Goal: Use online tool/utility: Utilize a website feature to perform a specific function

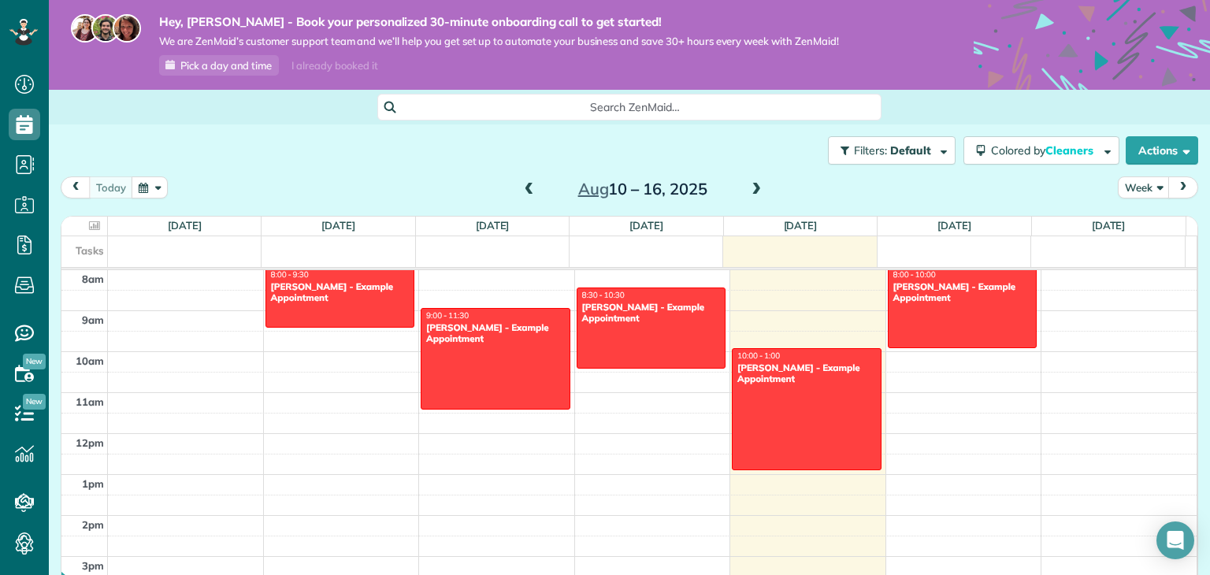
scroll to position [329, 0]
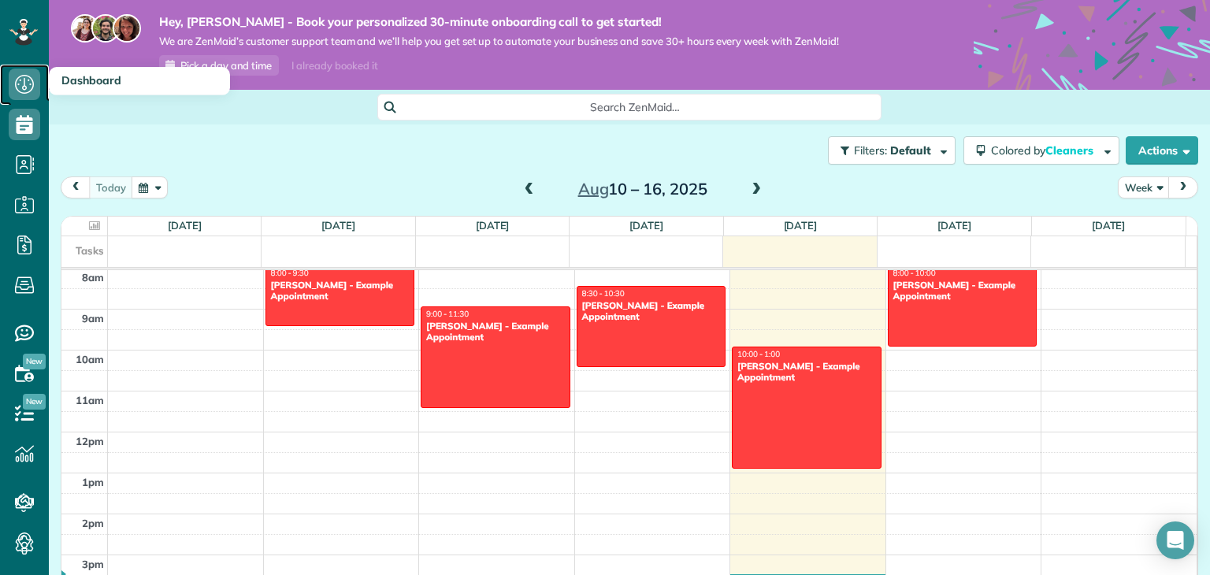
click at [20, 86] on icon at bounding box center [25, 85] width 32 height 32
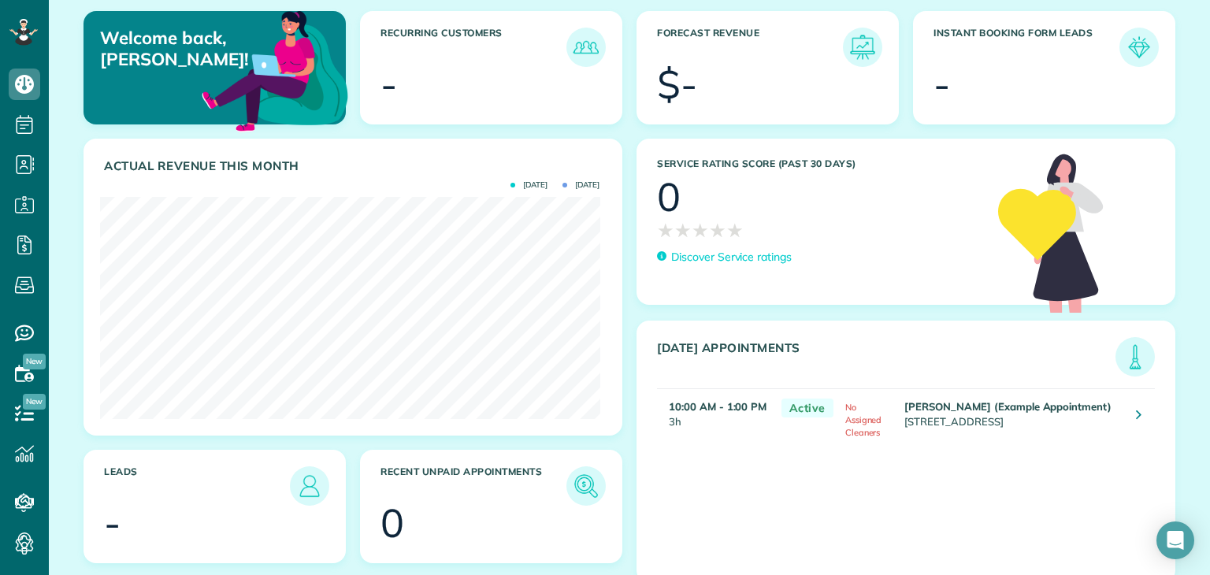
scroll to position [158, 0]
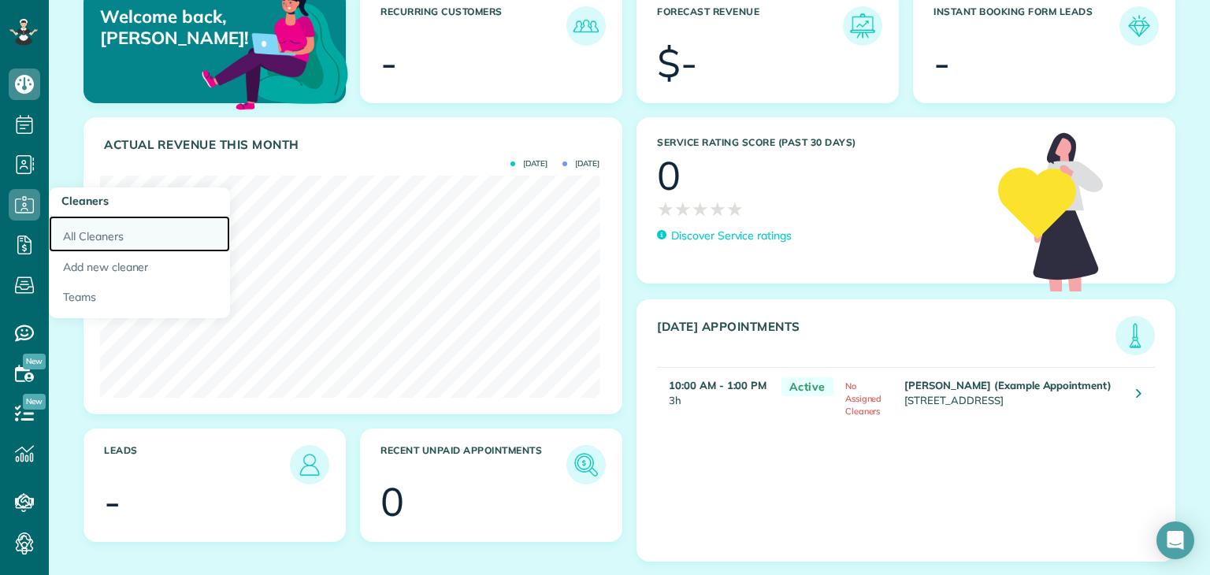
click at [99, 234] on link "All Cleaners" at bounding box center [139, 234] width 181 height 36
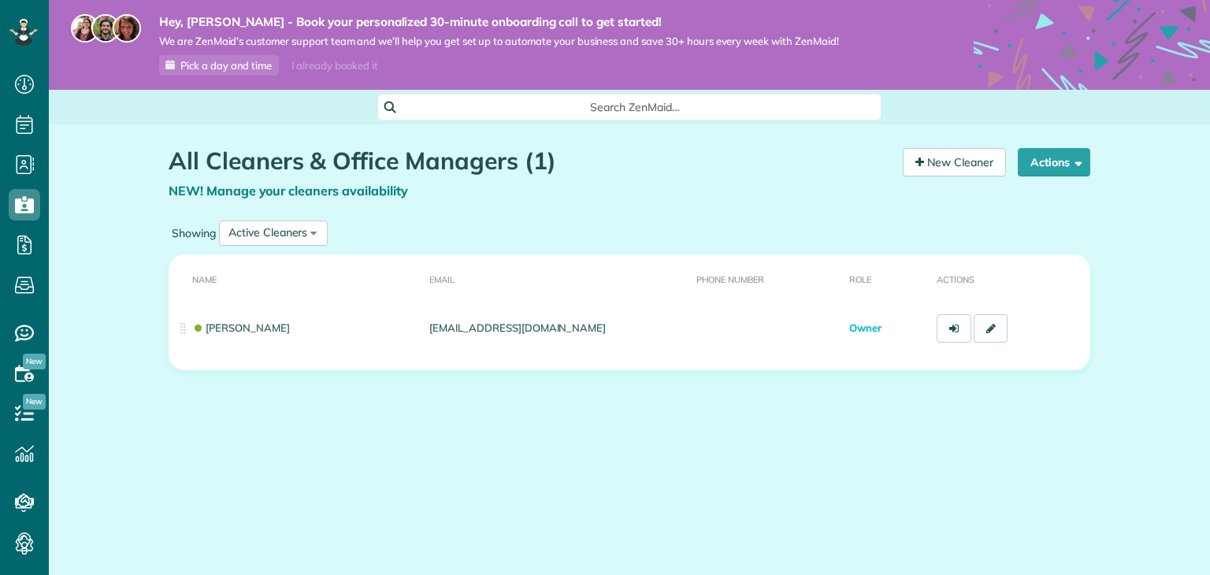
scroll to position [7, 7]
click at [948, 155] on link "New Cleaner" at bounding box center [954, 162] width 103 height 28
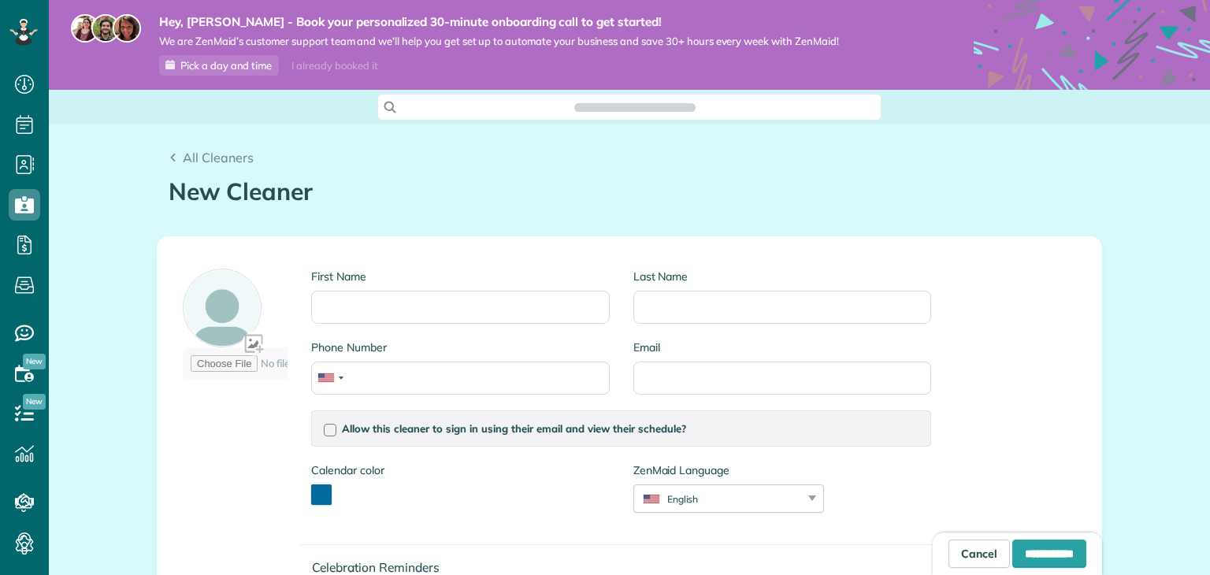
scroll to position [7, 7]
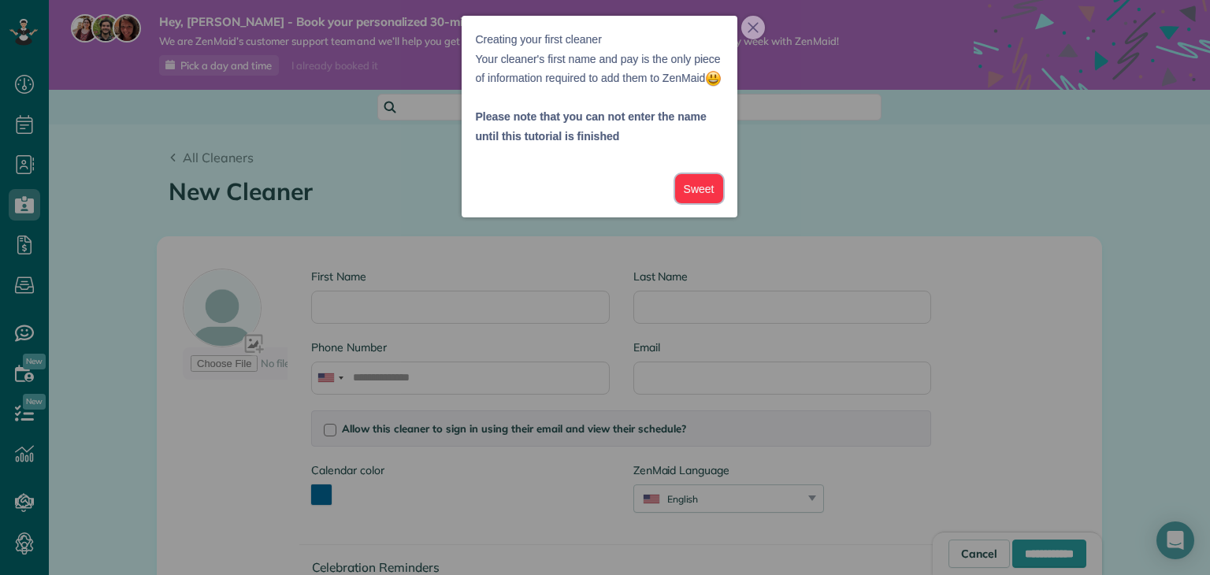
click at [696, 203] on button "Sweet" at bounding box center [699, 188] width 48 height 29
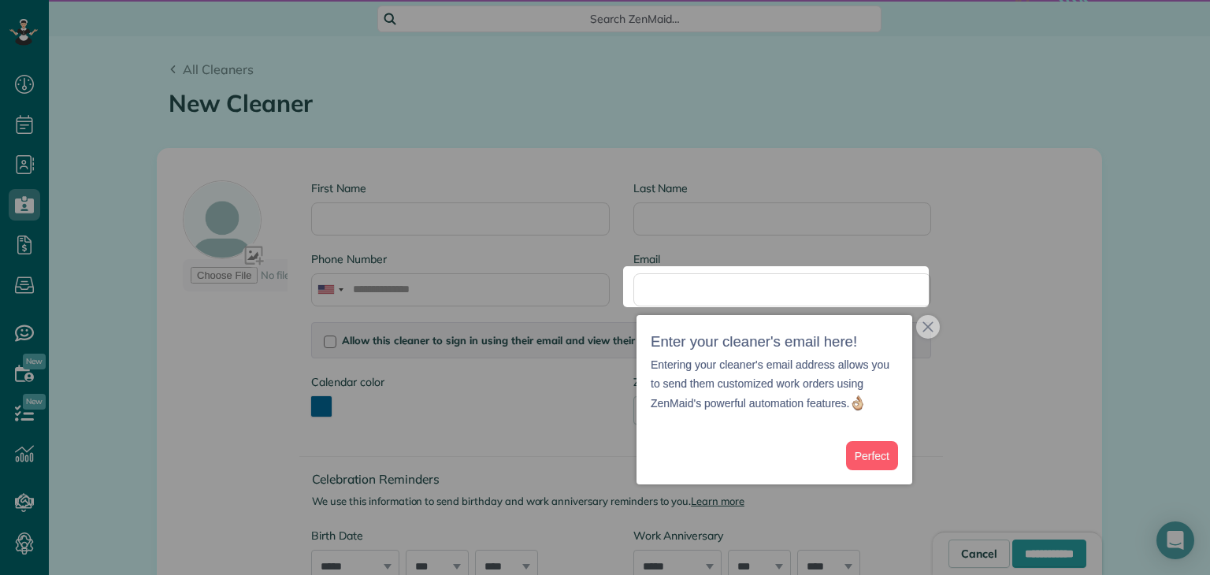
scroll to position [90, 0]
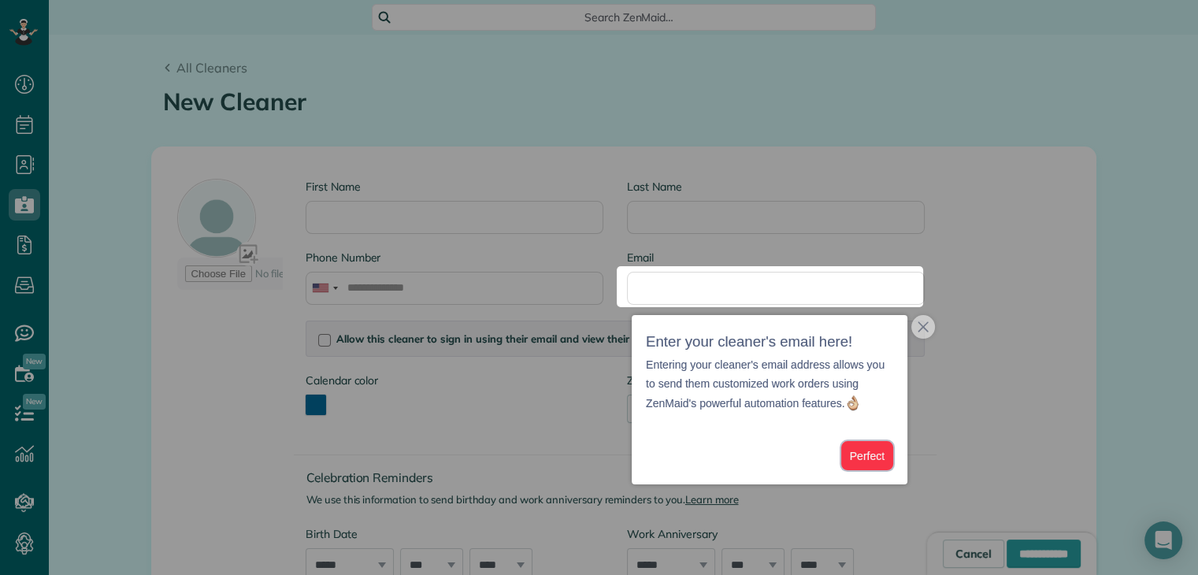
click at [870, 461] on button "Perfect" at bounding box center [867, 455] width 52 height 29
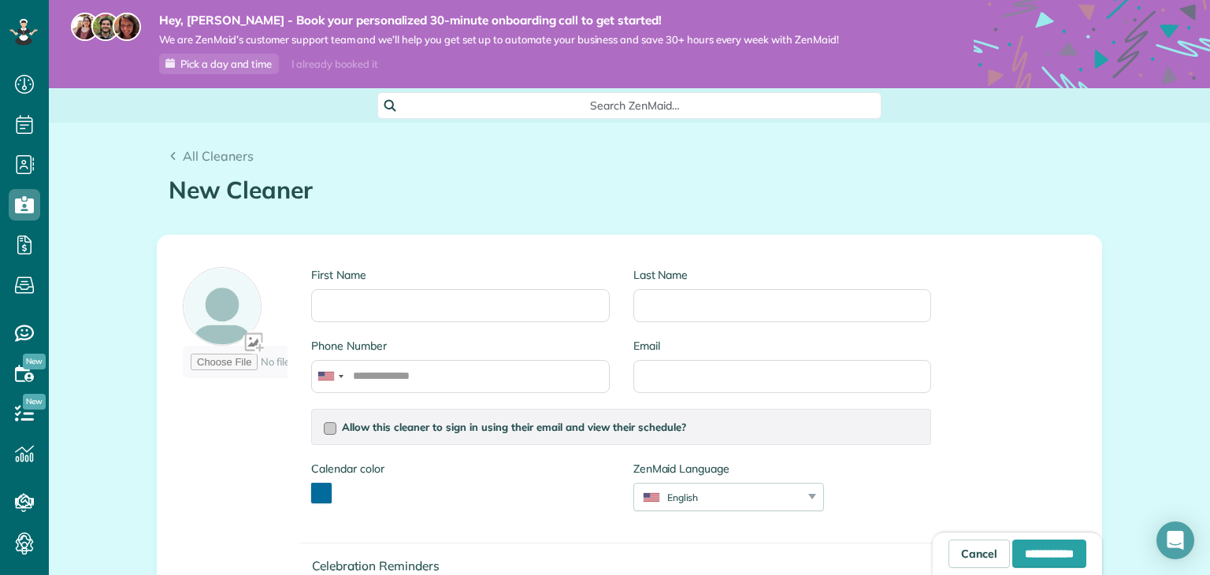
scroll to position [0, 0]
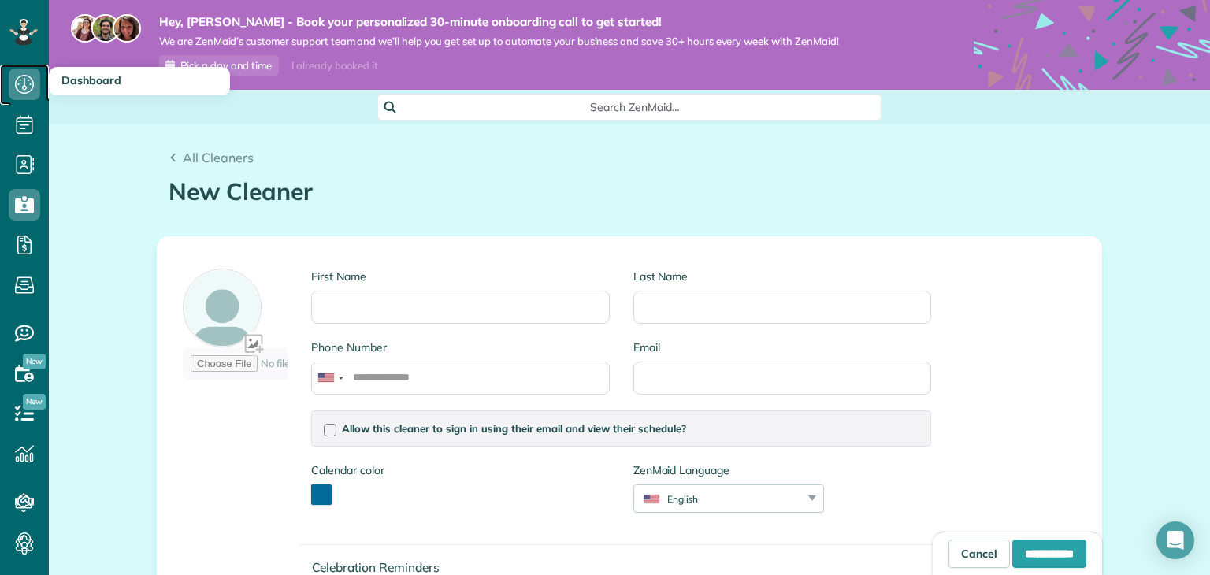
click at [26, 85] on icon at bounding box center [25, 85] width 32 height 32
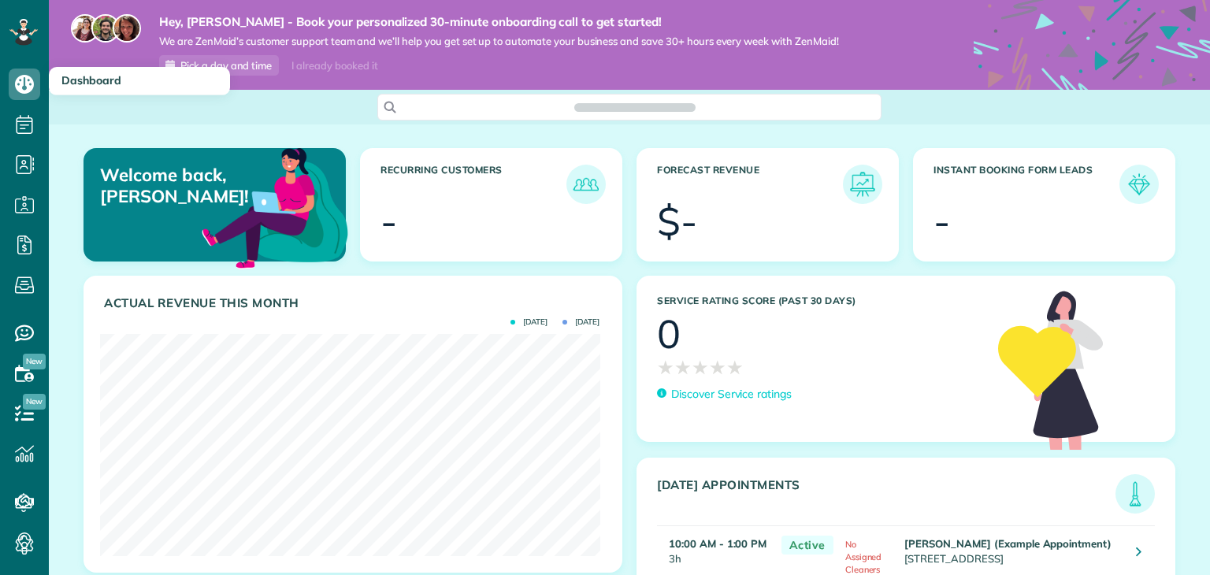
scroll to position [221, 499]
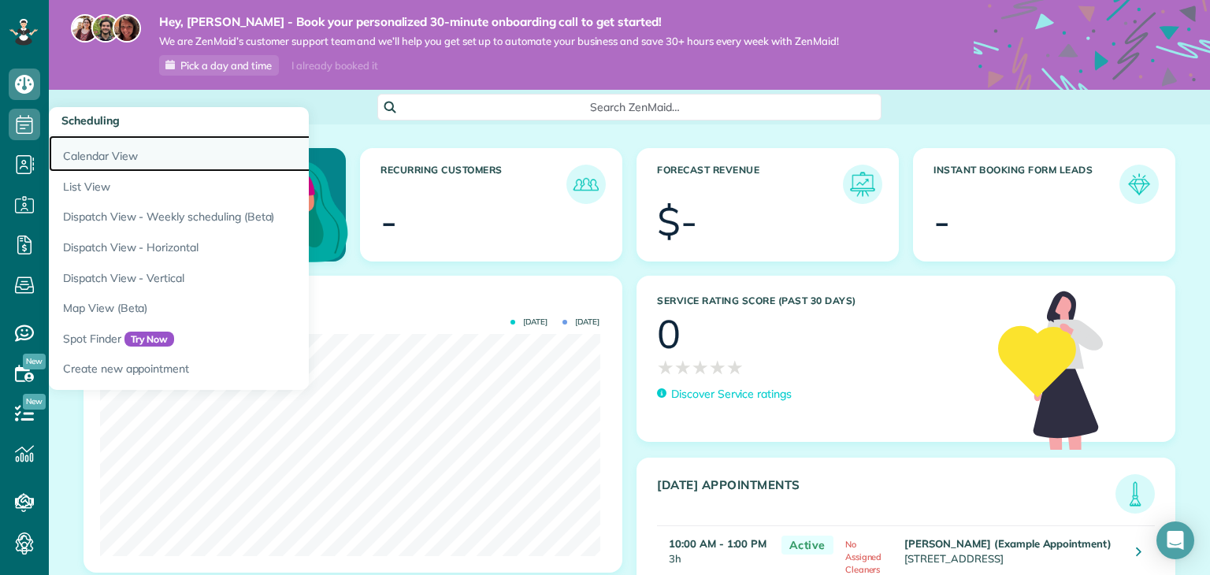
click at [117, 158] on link "Calendar View" at bounding box center [246, 153] width 394 height 36
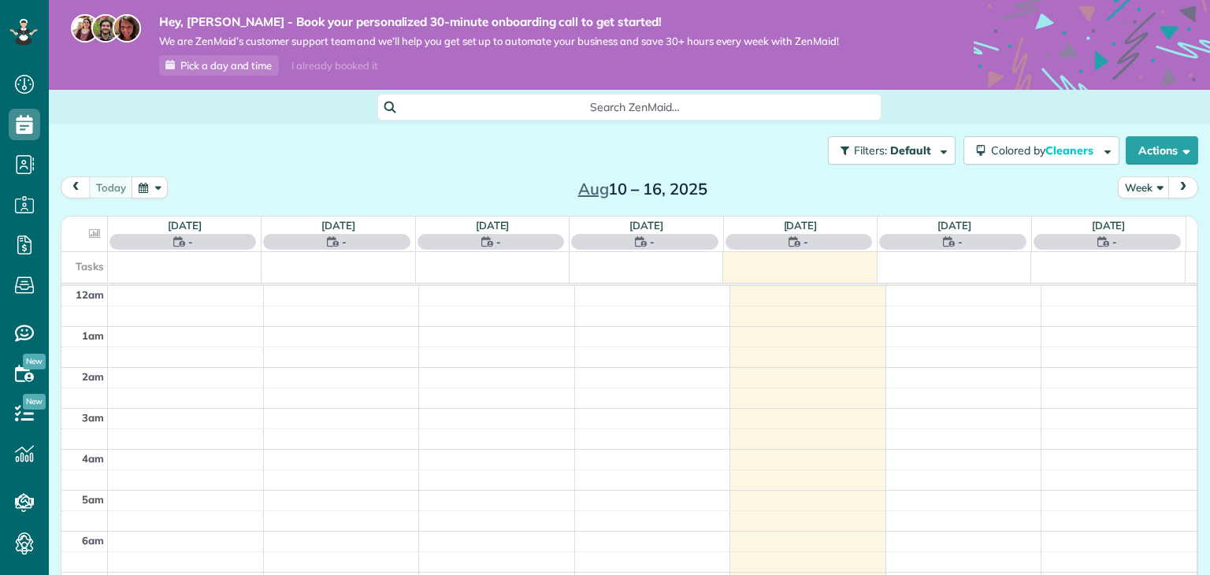
scroll to position [285, 0]
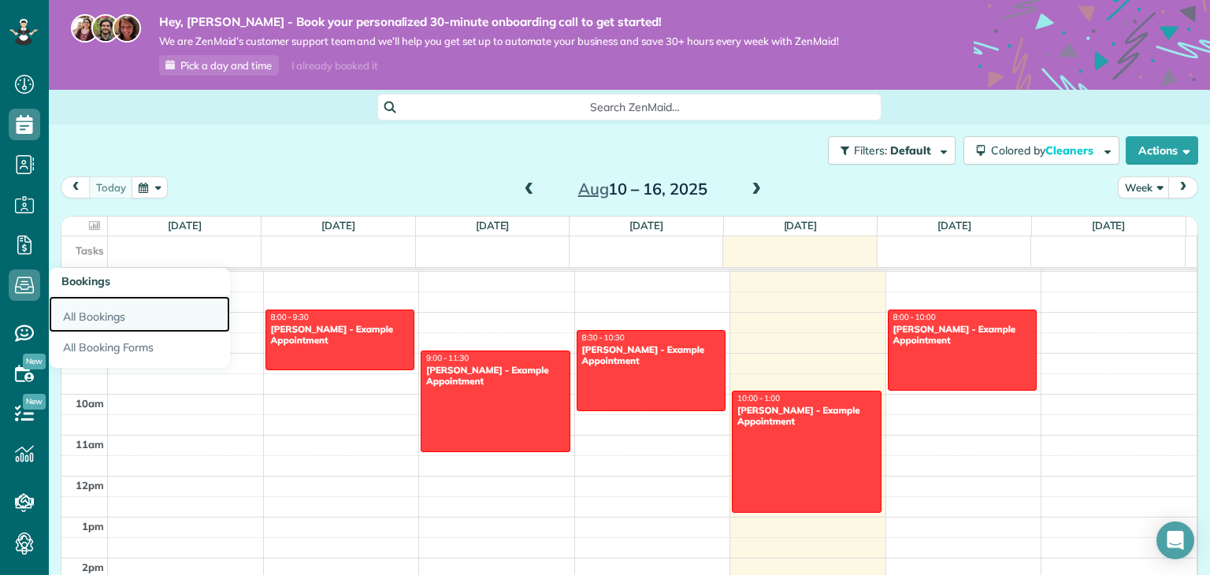
click at [106, 317] on link "All Bookings" at bounding box center [139, 314] width 181 height 36
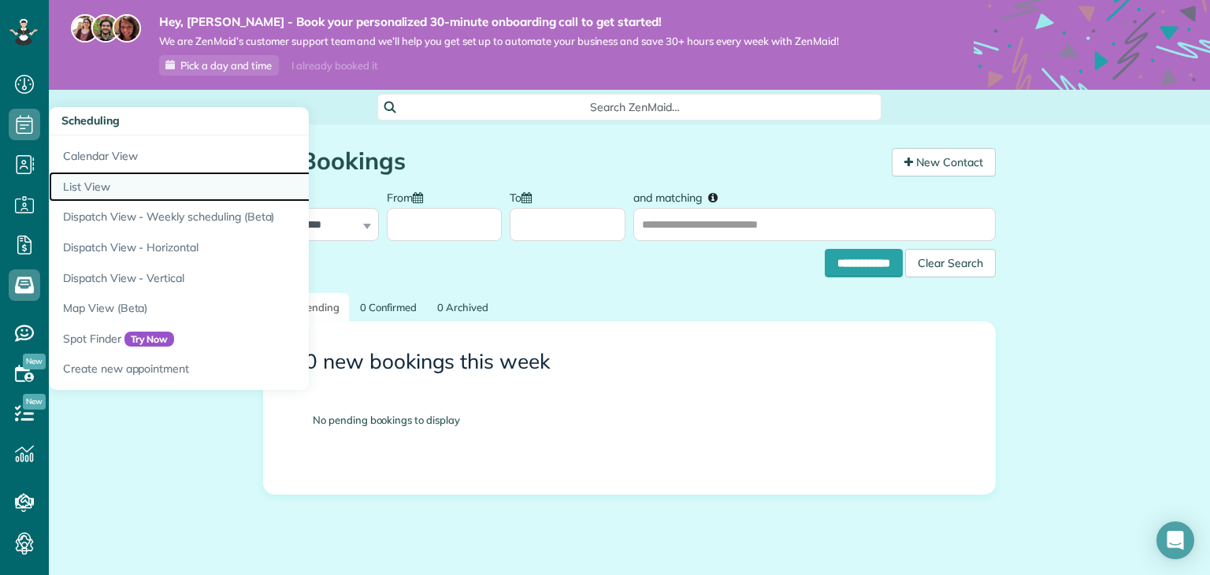
click at [111, 195] on link "List View" at bounding box center [246, 187] width 394 height 31
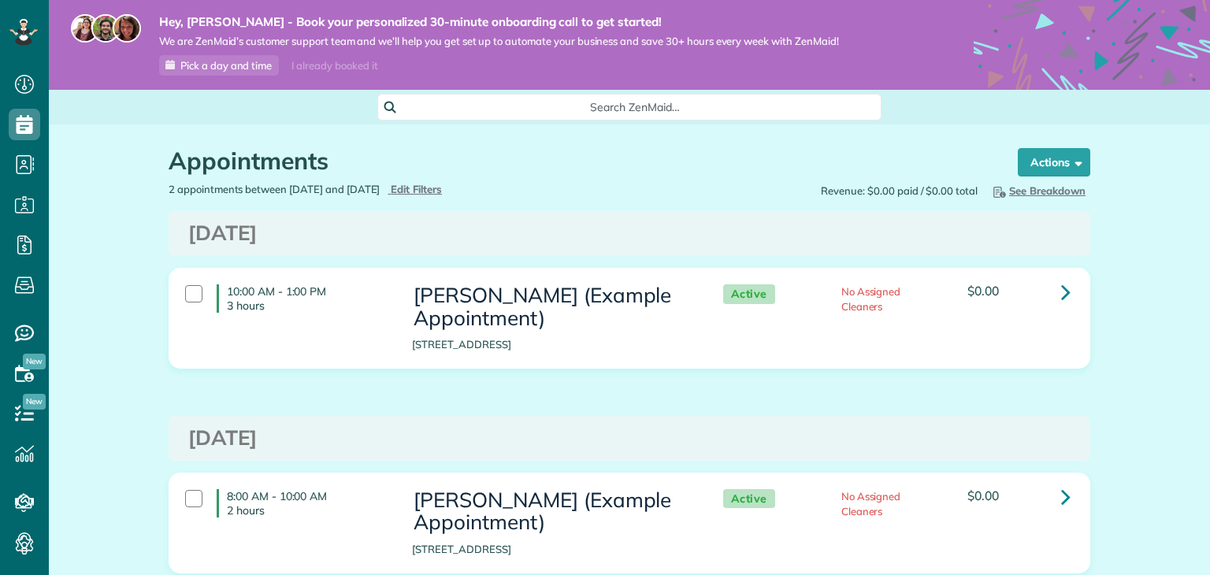
scroll to position [7, 7]
click at [1058, 169] on button "Actions" at bounding box center [1054, 162] width 72 height 28
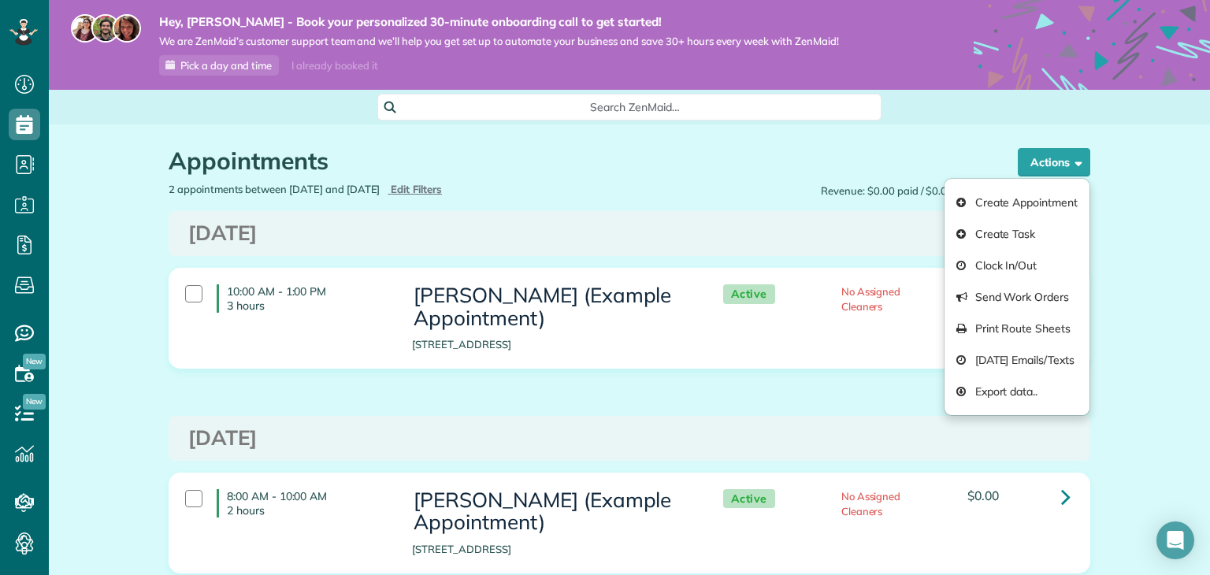
click at [693, 205] on div "Appointments the List View [2 min] Schedule Changes Actions Create Appointment …" at bounding box center [629, 407] width 945 height 567
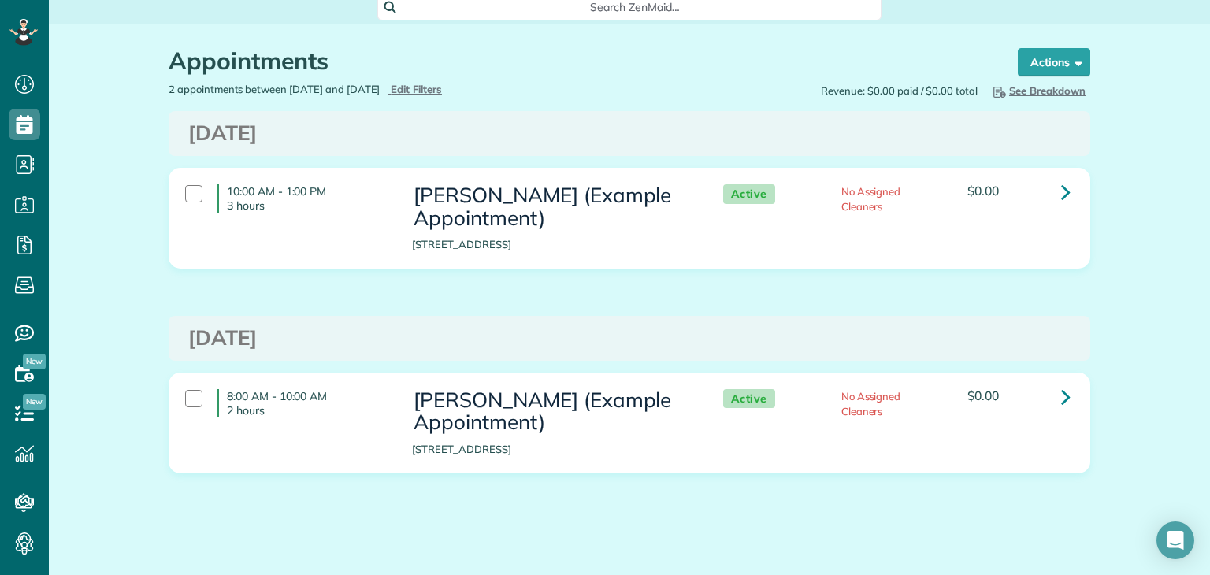
scroll to position [101, 0]
click at [16, 545] on icon at bounding box center [25, 545] width 32 height 32
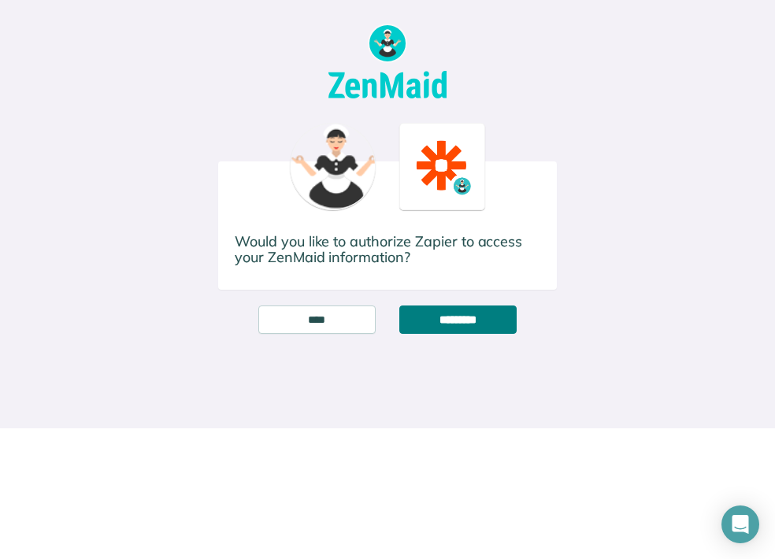
click at [456, 324] on input "*********" at bounding box center [457, 320] width 117 height 28
